Goal: Contribute content

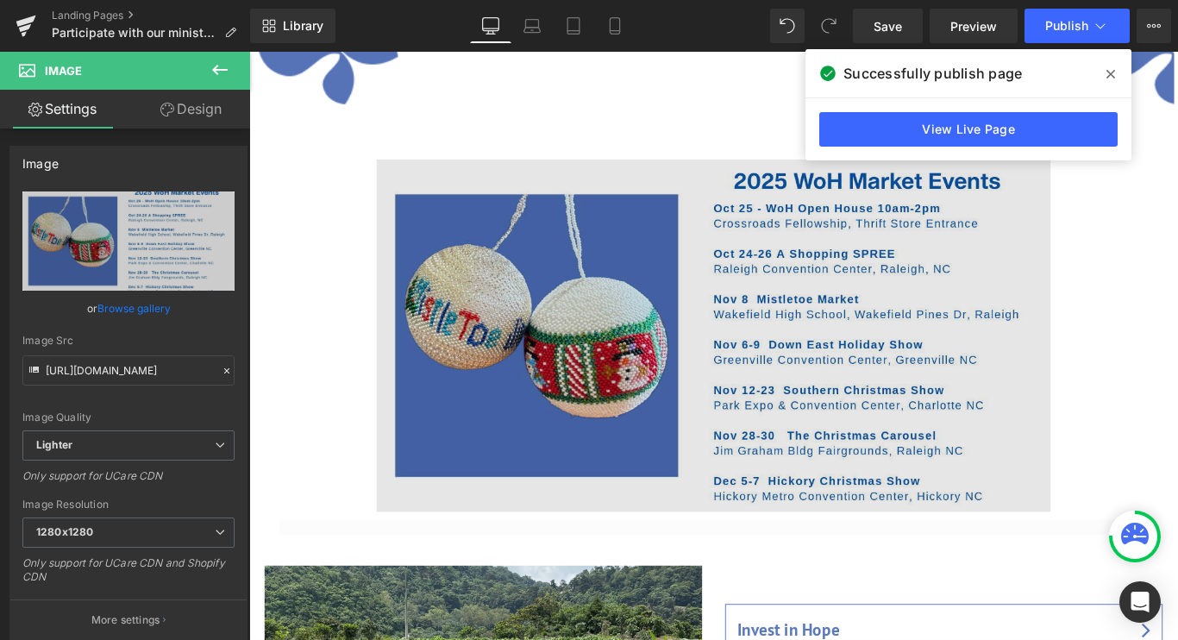
scroll to position [1291, 0]
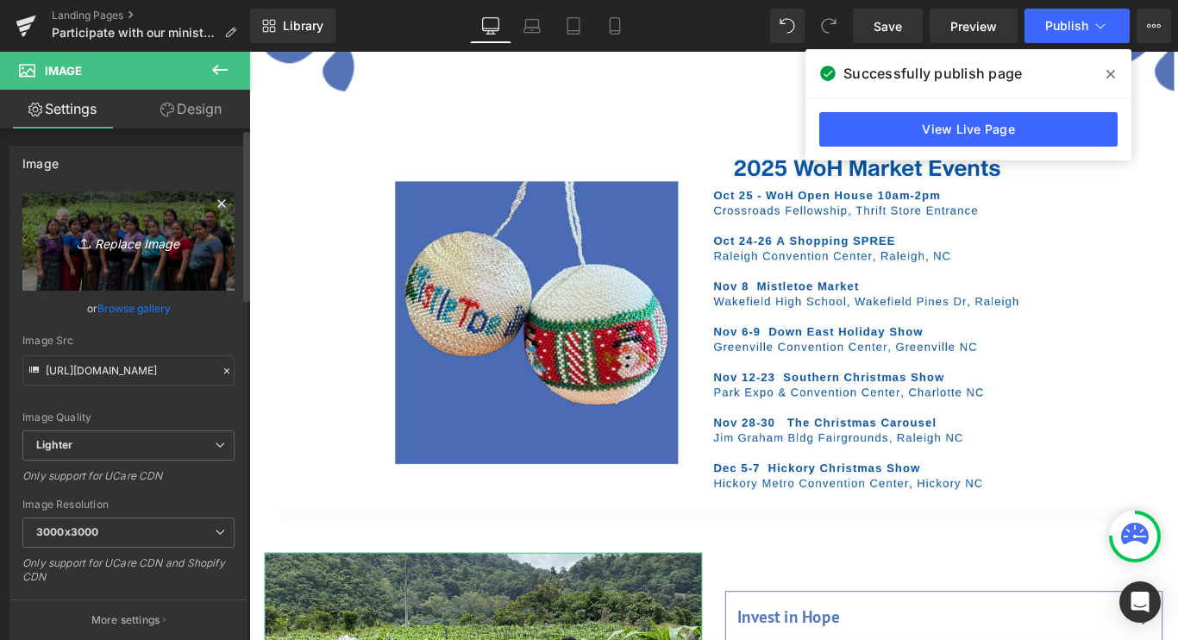
click at [141, 236] on icon "Replace Image" at bounding box center [128, 241] width 138 height 22
type input "C:\fakepath\25_Group [PERSON_NAME].jpg"
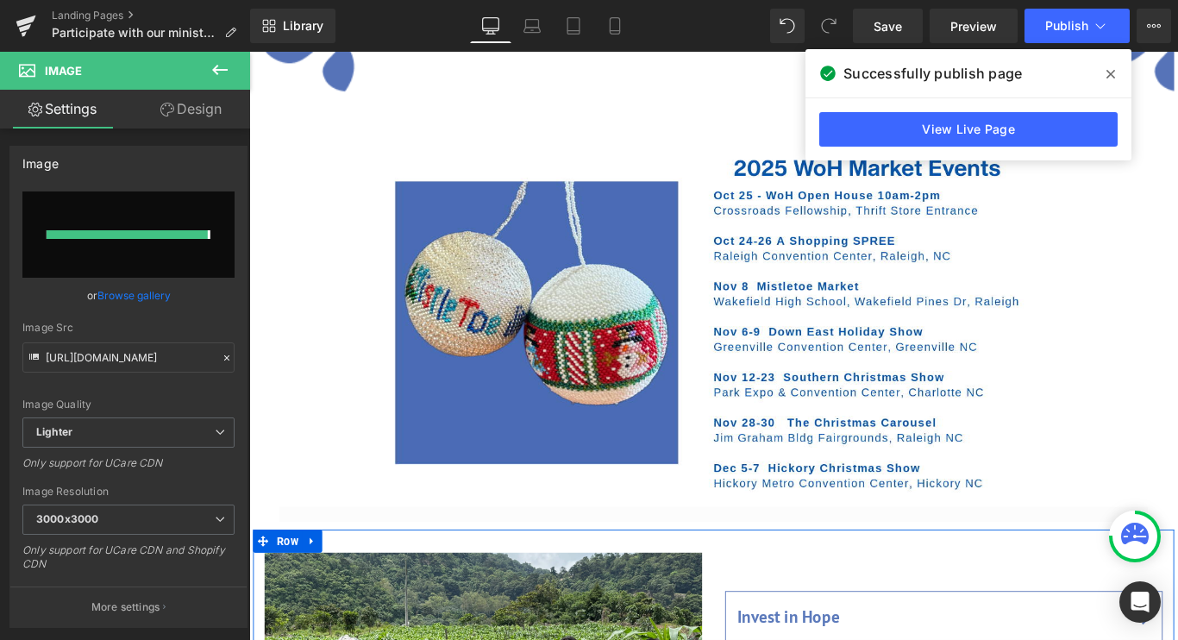
type input "[URL][DOMAIN_NAME]"
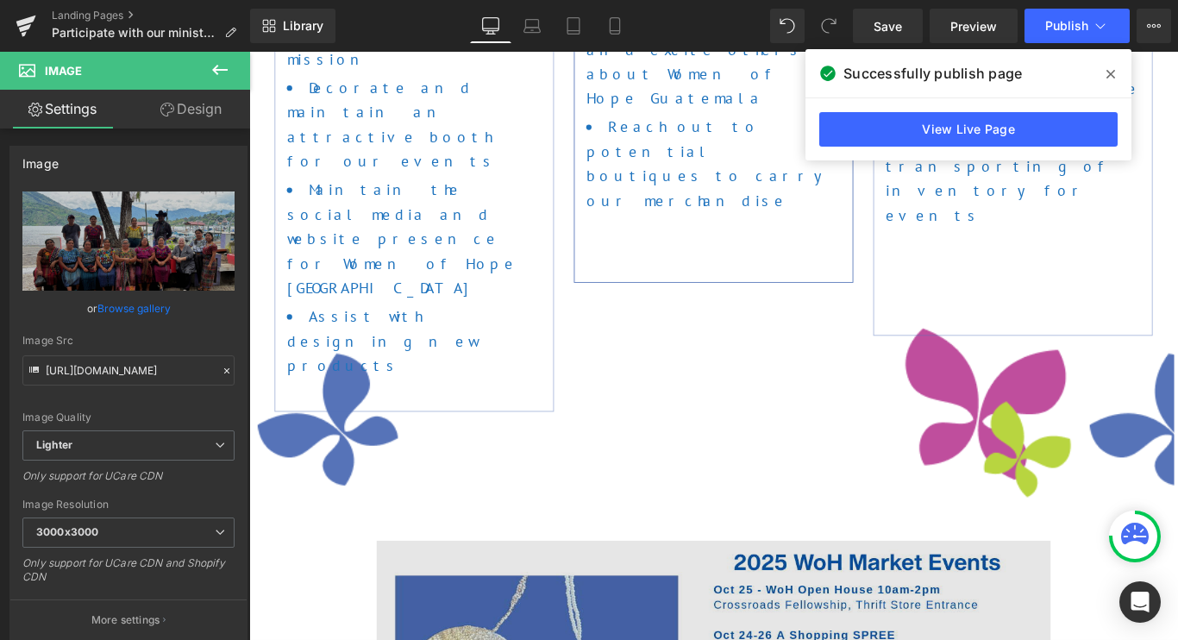
scroll to position [874, 0]
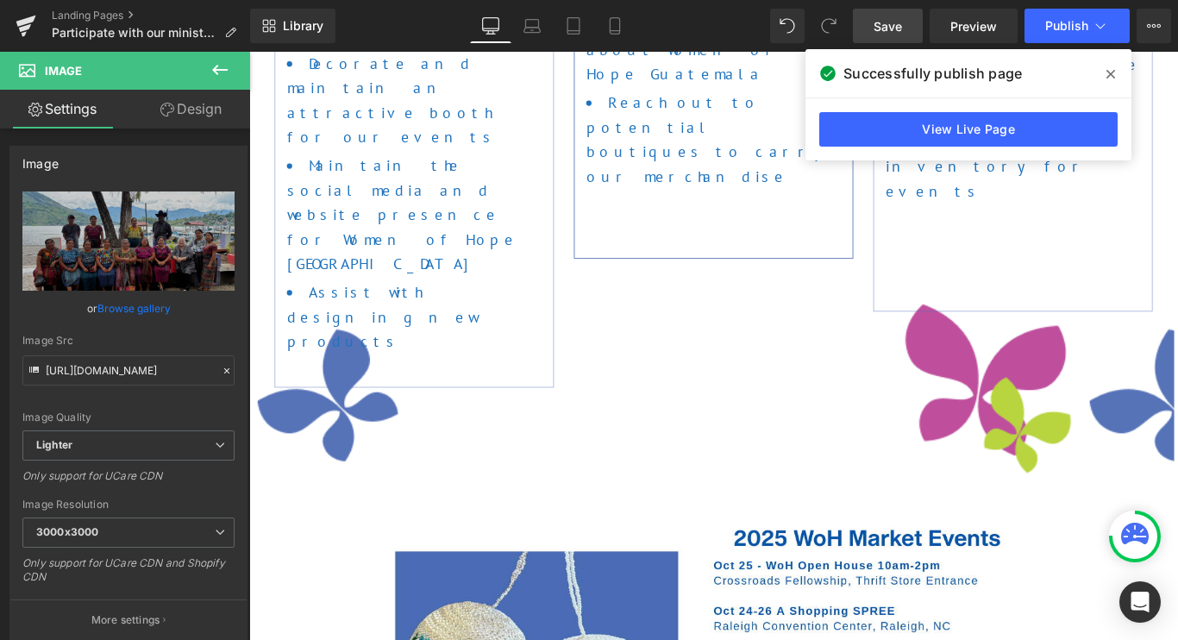
click at [898, 26] on span "Save" at bounding box center [887, 26] width 28 height 18
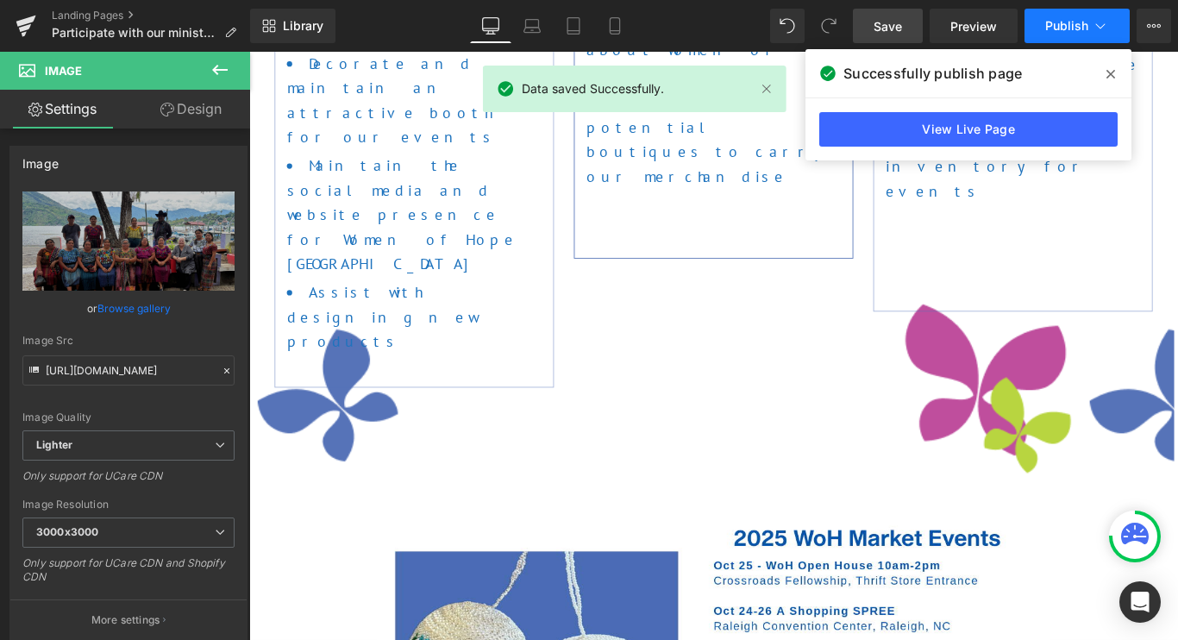
click at [1066, 23] on span "Publish" at bounding box center [1066, 26] width 43 height 14
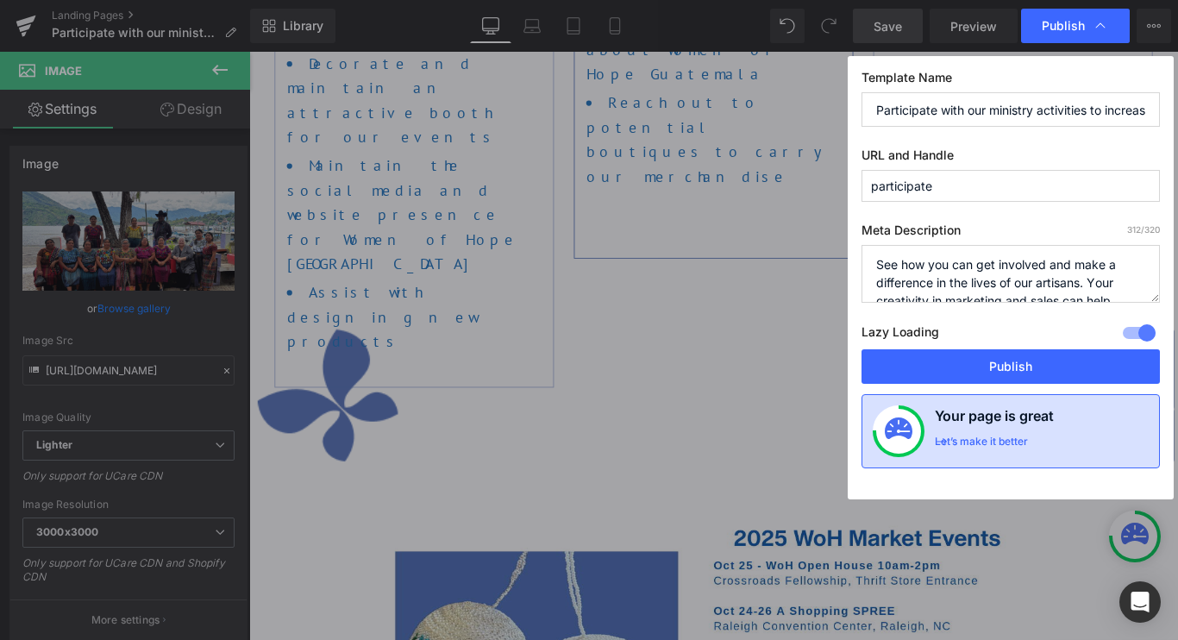
click at [1014, 443] on div "Let’s make it better" at bounding box center [981, 446] width 93 height 22
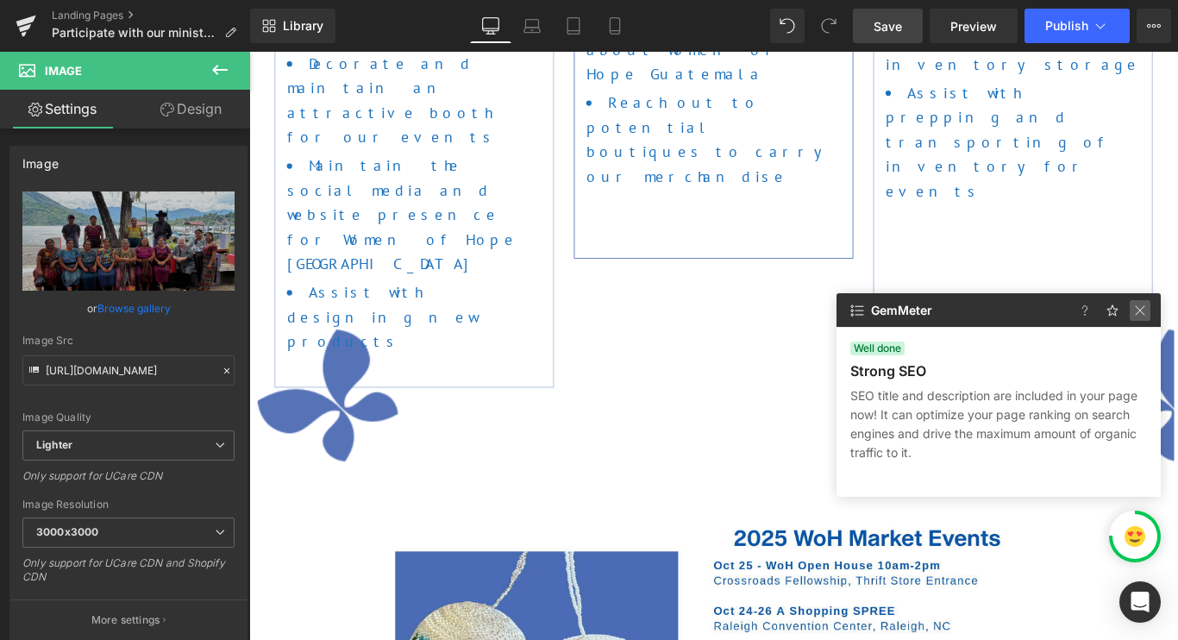
click at [1136, 311] on img at bounding box center [1140, 310] width 21 height 21
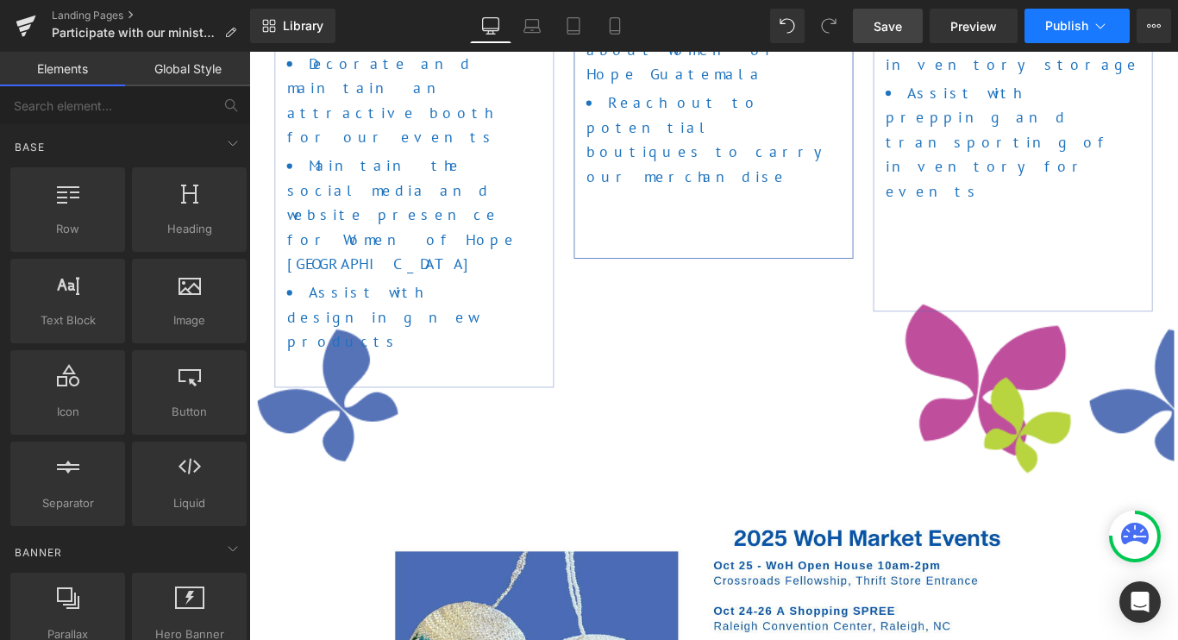
click at [1041, 29] on button "Publish" at bounding box center [1076, 26] width 105 height 34
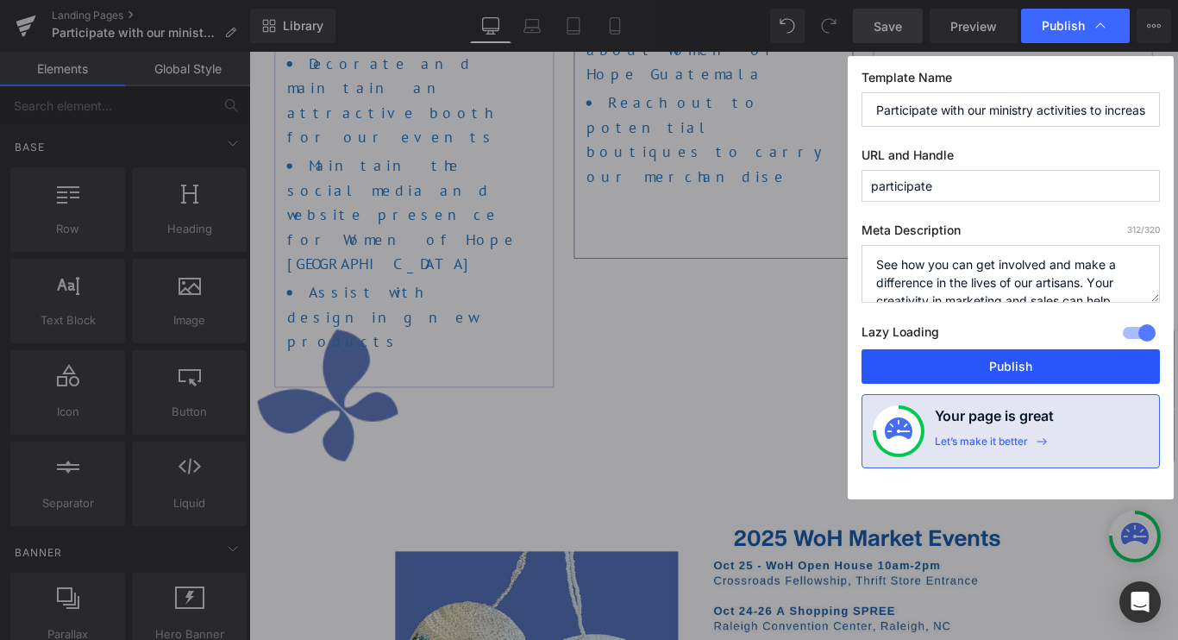
click at [986, 369] on button "Publish" at bounding box center [1010, 366] width 298 height 34
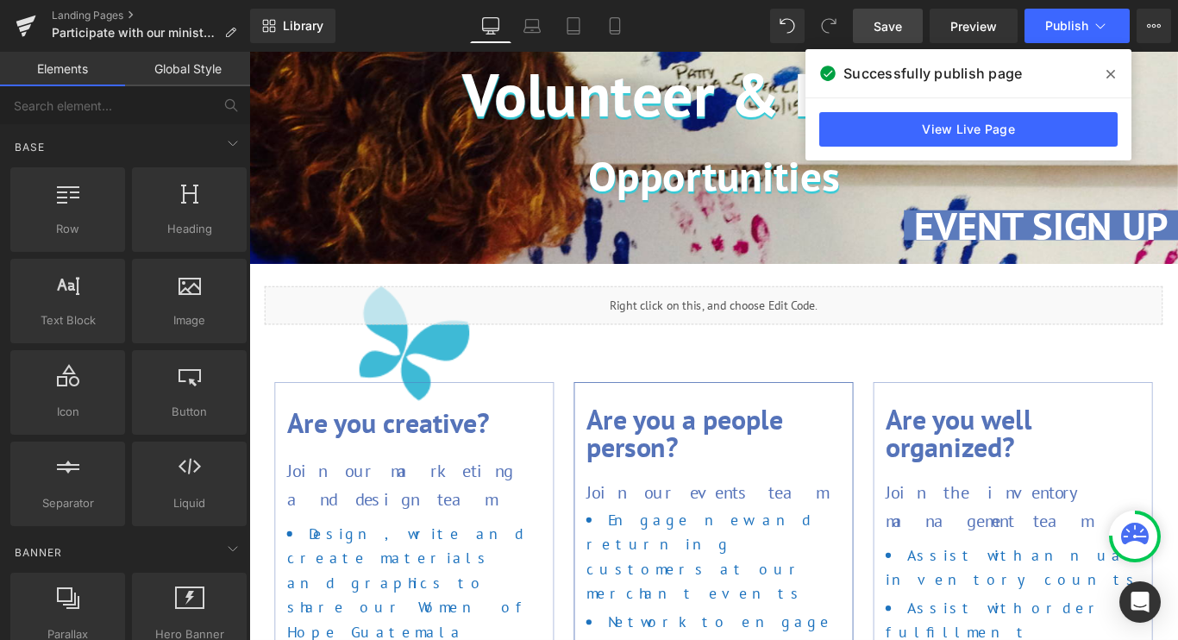
scroll to position [0, 0]
